Goal: Task Accomplishment & Management: Complete application form

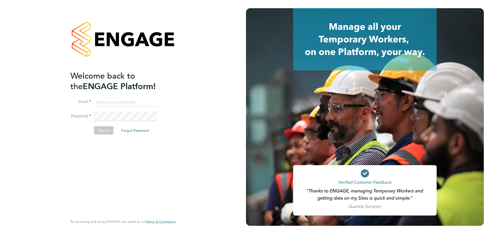
type input "daniel.hobbs@optionsresourcing.com"
drag, startPoint x: 97, startPoint y: 125, endPoint x: 100, endPoint y: 129, distance: 4.9
click at [100, 129] on fieldset "Email daniel.hobbs@optionsresourcing.com Password Sign In Forgot Password" at bounding box center [121, 118] width 100 height 42
click at [100, 130] on button "Sign In" at bounding box center [103, 130] width 19 height 8
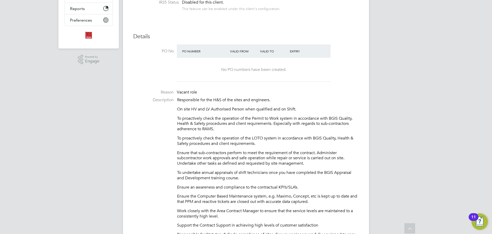
scroll to position [110, 0]
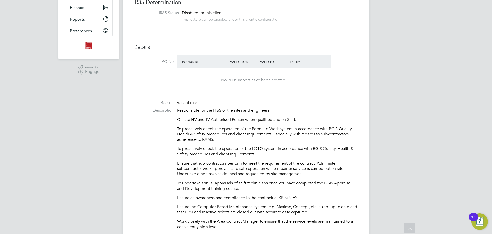
drag, startPoint x: 210, startPoint y: 165, endPoint x: 175, endPoint y: 107, distance: 67.8
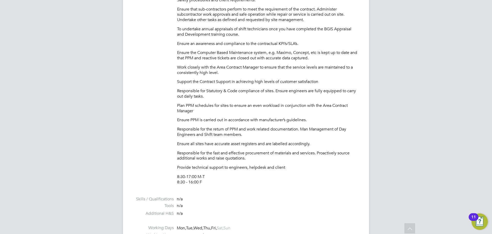
scroll to position [315, 0]
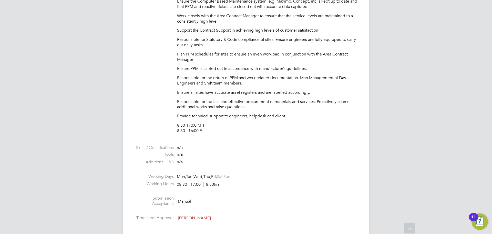
click at [204, 163] on div "n/a" at bounding box center [201, 161] width 49 height 5
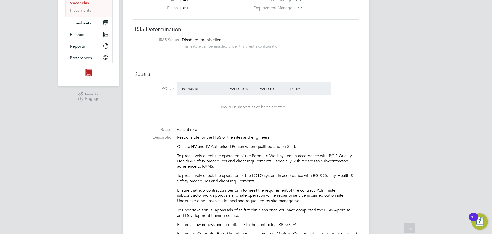
scroll to position [151, 0]
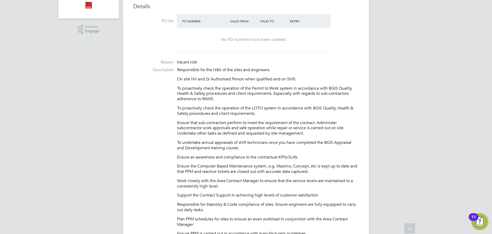
drag, startPoint x: 206, startPoint y: 129, endPoint x: 176, endPoint y: 67, distance: 68.4
click at [176, 68] on li "Description Responsible for the H&S of the sites and engineers. On site HV and …" at bounding box center [246, 185] width 226 height 236
copy div "Responsible for the H&S of the sites and engineers. On site HV and LV Authorise…"
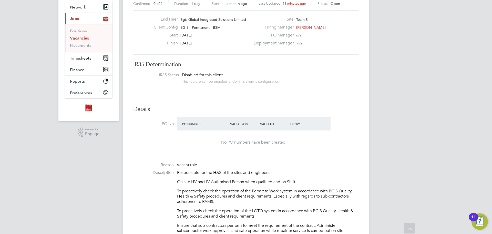
scroll to position [0, 0]
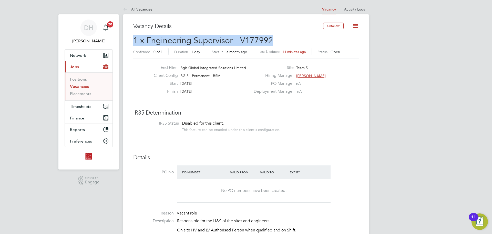
drag, startPoint x: 280, startPoint y: 40, endPoint x: 138, endPoint y: 38, distance: 141.6
copy span "1 x Engineering Supervisor - V177992"
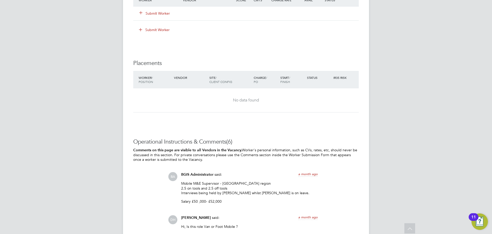
scroll to position [692, 0]
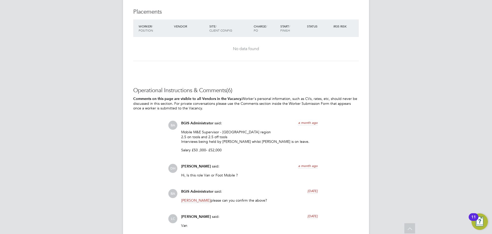
drag, startPoint x: 232, startPoint y: 136, endPoint x: 180, endPoint y: 132, distance: 52.2
click at [180, 132] on div "BGIS Administrator said: a month ago Mobile M&E Supervisor - South London regio…" at bounding box center [250, 138] width 142 height 35
copy p "Mobile M&E Supervisor - South London region 2.5 on tools and 2.5 off tools"
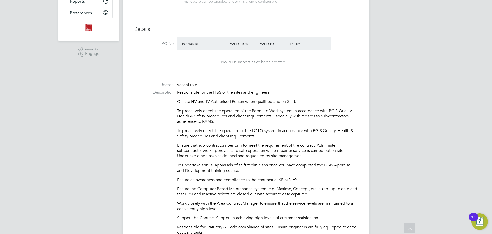
scroll to position [0, 0]
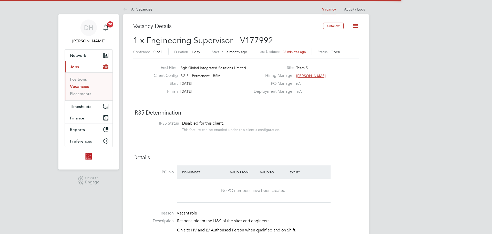
scroll to position [15, 36]
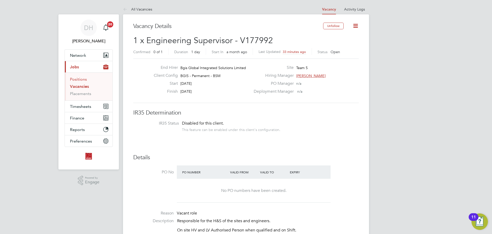
click at [81, 80] on link "Positions" at bounding box center [78, 79] width 17 height 5
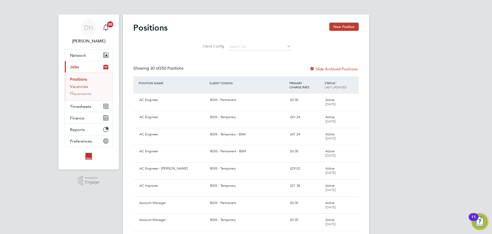
click at [85, 87] on link "Vacancies" at bounding box center [79, 86] width 18 height 5
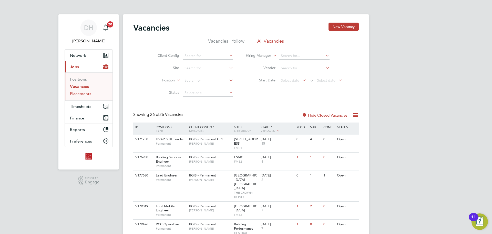
click at [87, 95] on link "Placements" at bounding box center [80, 93] width 21 height 5
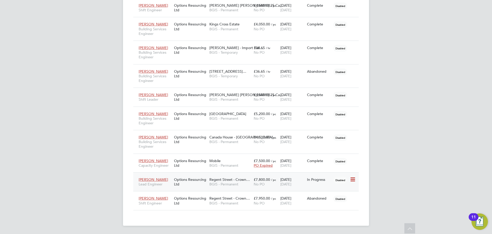
click at [233, 186] on span "BGIS - Permanent" at bounding box center [231, 184] width 42 height 5
click at [235, 179] on span "Regent Street - Crown…" at bounding box center [230, 179] width 41 height 5
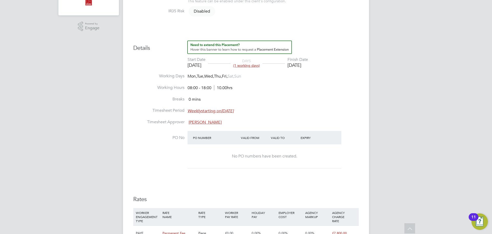
scroll to position [308, 0]
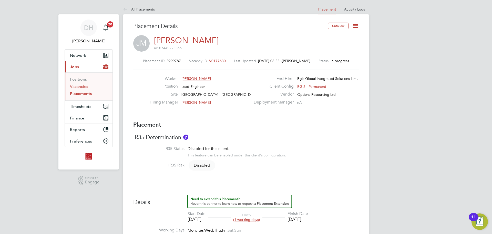
click at [79, 87] on link "Vacancies" at bounding box center [79, 86] width 18 height 5
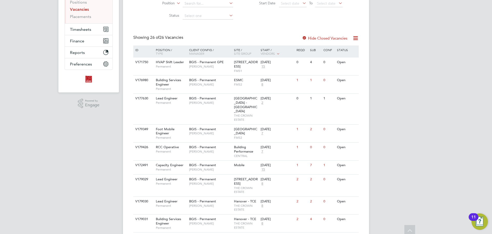
scroll to position [103, 0]
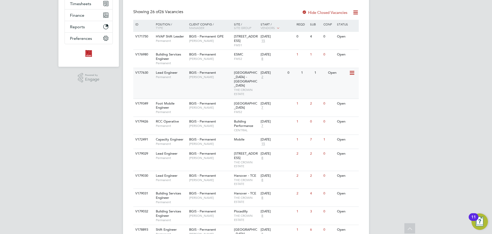
click at [224, 82] on div "V177630 Lead Engineer Permanent BGIS - Permanent Jessica Macgregor Regent Stree…" at bounding box center [246, 83] width 226 height 31
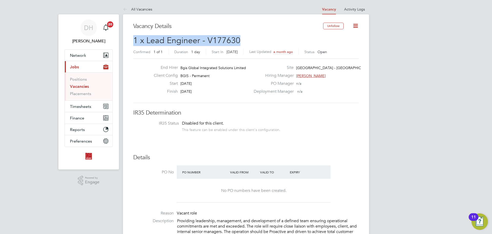
drag, startPoint x: 248, startPoint y: 41, endPoint x: 158, endPoint y: 40, distance: 89.5
copy span "1 x Lead Engineer - V177630"
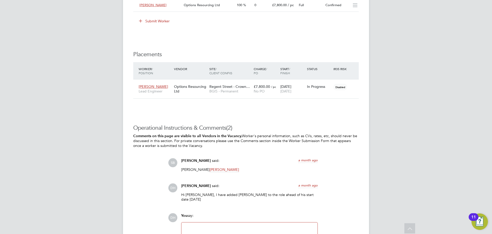
scroll to position [635, 0]
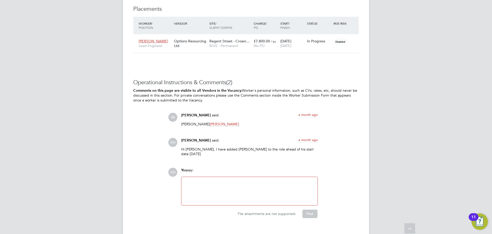
click at [263, 180] on div at bounding box center [250, 191] width 130 height 22
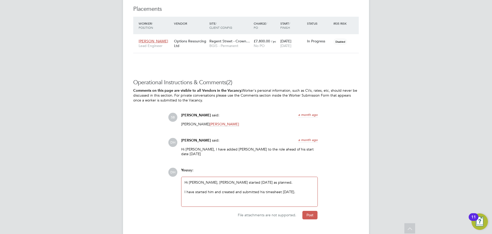
click at [310, 211] on button "Post" at bounding box center [310, 215] width 15 height 8
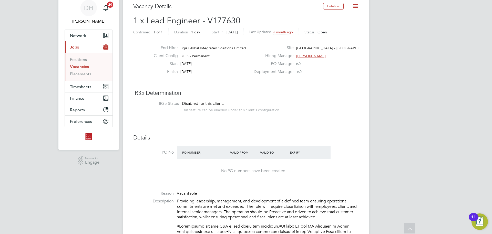
scroll to position [0, 0]
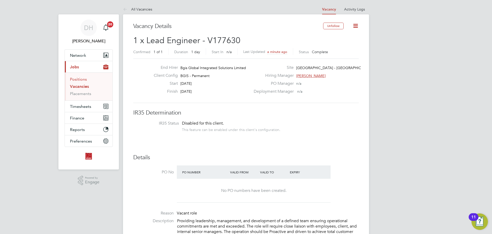
click at [78, 79] on link "Positions" at bounding box center [78, 79] width 17 height 5
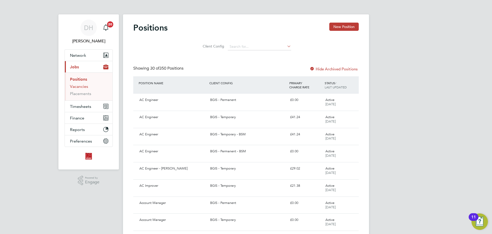
click at [84, 87] on link "Vacancies" at bounding box center [79, 86] width 18 height 5
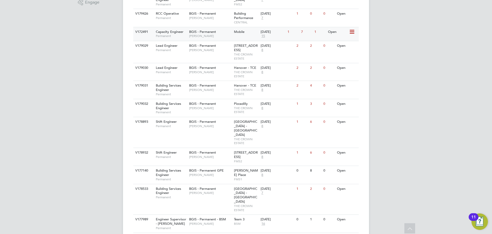
scroll to position [205, 0]
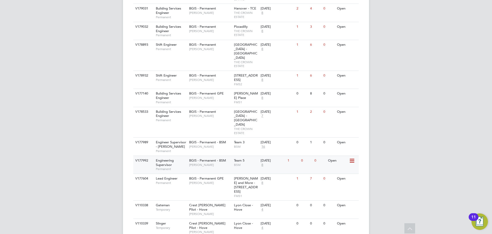
click at [206, 163] on span "Paul Mackie" at bounding box center [210, 165] width 42 height 4
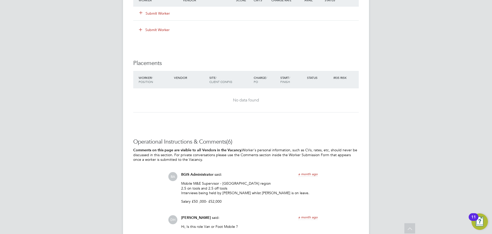
scroll to position [718, 0]
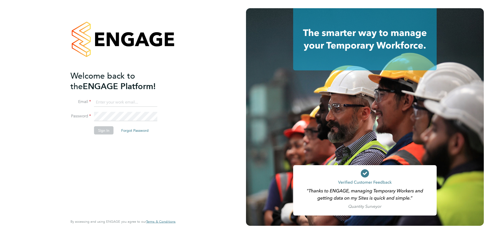
type input "[PERSON_NAME][EMAIL_ADDRESS][PERSON_NAME][DOMAIN_NAME]"
click at [109, 131] on button "Sign In" at bounding box center [103, 130] width 19 height 8
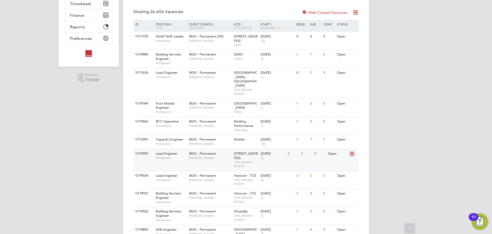
scroll to position [154, 0]
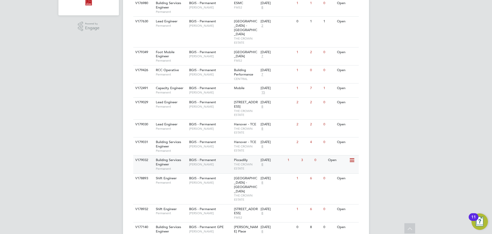
click at [214, 164] on div "BGIS - Permanent Kyriacos Savva" at bounding box center [210, 161] width 45 height 13
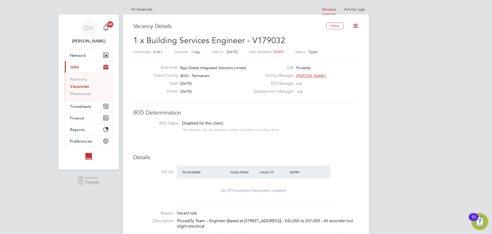
click at [82, 87] on link "Vacancies" at bounding box center [79, 86] width 19 height 5
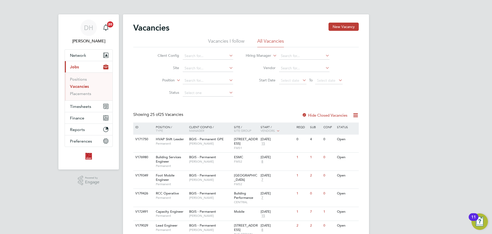
scroll to position [128, 0]
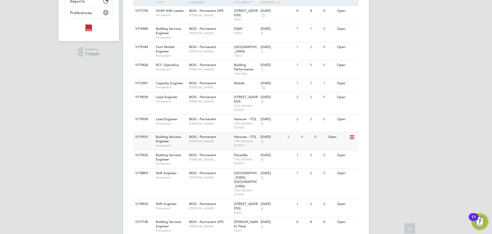
click at [217, 143] on span "[PERSON_NAME]" at bounding box center [210, 141] width 42 height 4
click at [220, 164] on div "BGIS - Permanent Kyriacos Savva" at bounding box center [210, 156] width 45 height 13
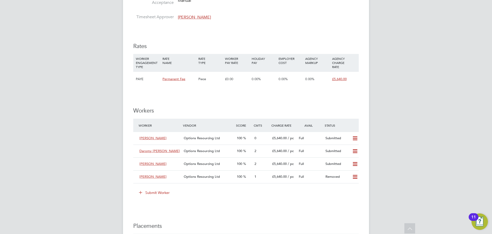
click at [140, 193] on icon at bounding box center [141, 192] width 4 height 4
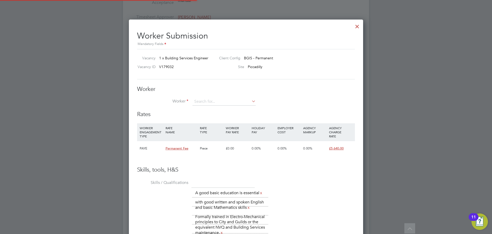
scroll to position [3, 3]
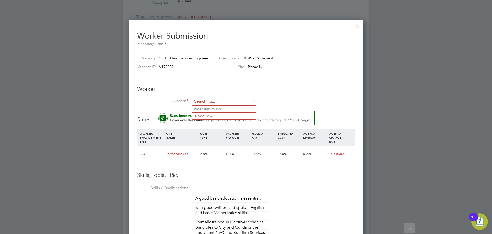
paste input "Arpad Kolozsi"
type input "Arpad Kolozsi"
click at [284, 100] on li "Worker" at bounding box center [246, 104] width 218 height 13
click at [236, 102] on input at bounding box center [224, 102] width 63 height 8
click at [233, 114] on li "+ Add new" at bounding box center [224, 115] width 64 height 7
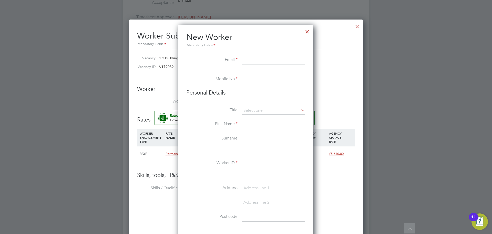
paste input "cisco0526@gmail.com"
type input "cisco0526@gmail.com"
click at [274, 93] on h3 "Personal Details" at bounding box center [245, 92] width 119 height 7
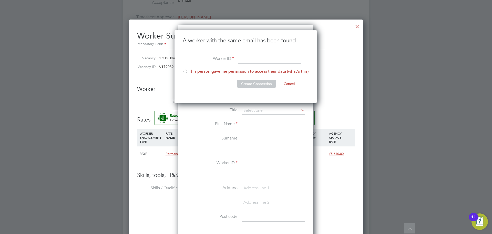
click at [185, 72] on div at bounding box center [185, 71] width 5 height 5
click at [259, 61] on input at bounding box center [269, 59] width 63 height 9
click at [254, 62] on input at bounding box center [269, 59] width 63 height 9
type input "AK 2025"
click at [244, 81] on button "Create Connection" at bounding box center [256, 84] width 39 height 8
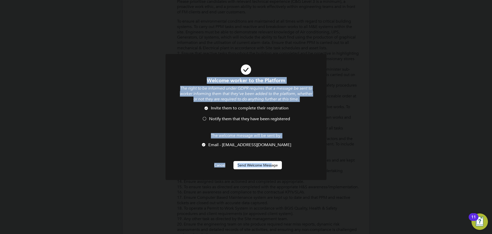
click at [272, 168] on div "Welcome worker to the Platform The right to be informed under GDPR requires tha…" at bounding box center [246, 120] width 161 height 132
click at [274, 167] on button "Send Welcome Message" at bounding box center [258, 165] width 48 height 8
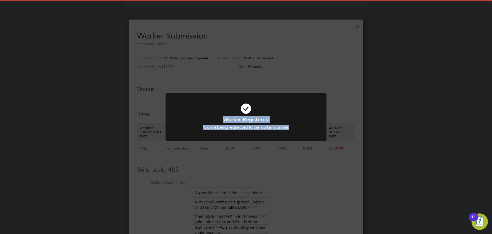
click at [352, 188] on div "Worker Registered You are being redirected to the worker's profile. Cancel Okay" at bounding box center [246, 117] width 492 height 234
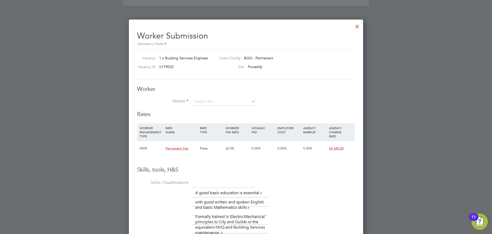
click at [357, 27] on div at bounding box center [357, 25] width 9 height 9
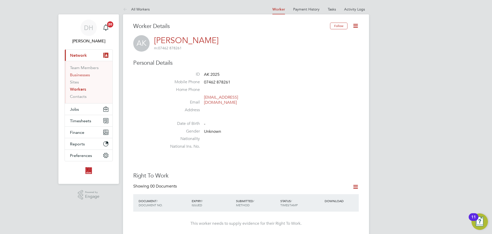
click at [86, 76] on link "Businesses" at bounding box center [80, 74] width 20 height 5
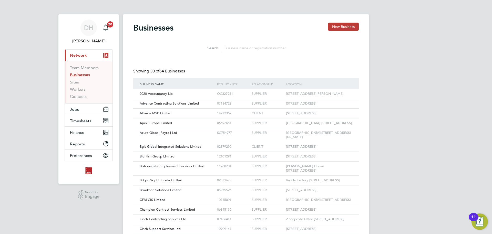
scroll to position [10, 78]
click at [78, 82] on link "Sites" at bounding box center [74, 82] width 9 height 5
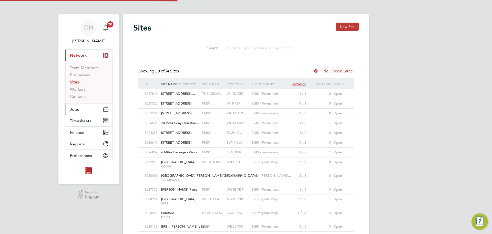
click at [78, 112] on button "Jobs" at bounding box center [89, 108] width 48 height 11
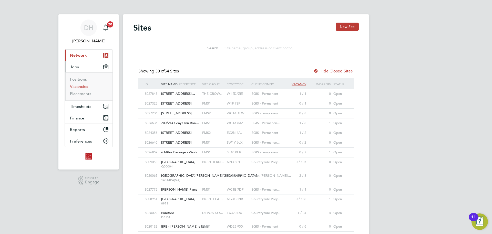
click at [83, 87] on link "Vacancies" at bounding box center [79, 86] width 18 height 5
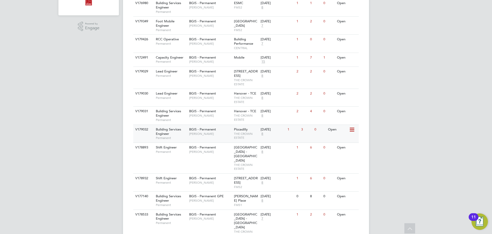
click at [216, 138] on div "BGIS - Permanent Kyriacos Savva" at bounding box center [210, 131] width 45 height 13
click at [209, 117] on span "[PERSON_NAME]" at bounding box center [210, 115] width 42 height 4
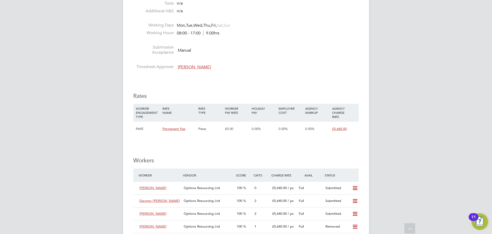
scroll to position [692, 0]
